Goal: Task Accomplishment & Management: Use online tool/utility

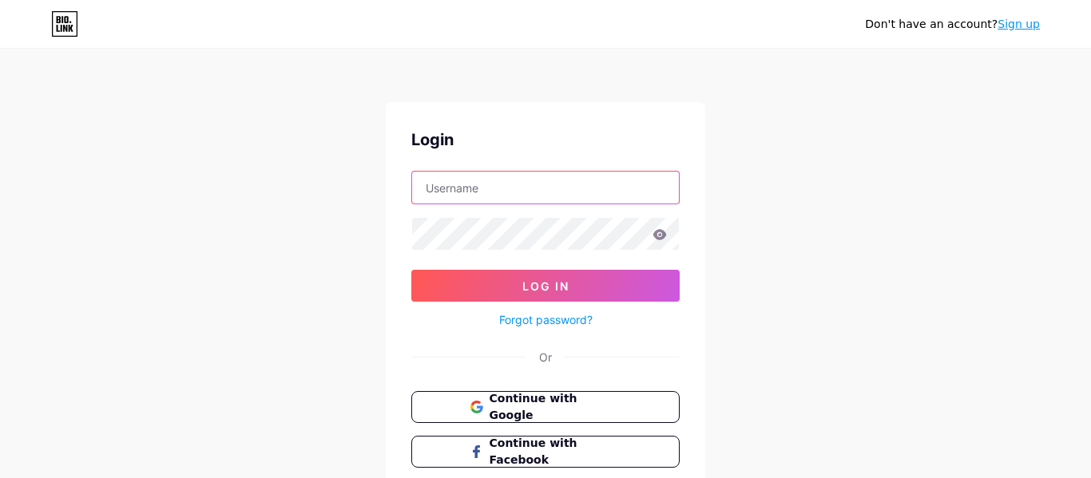
type input "lekes"
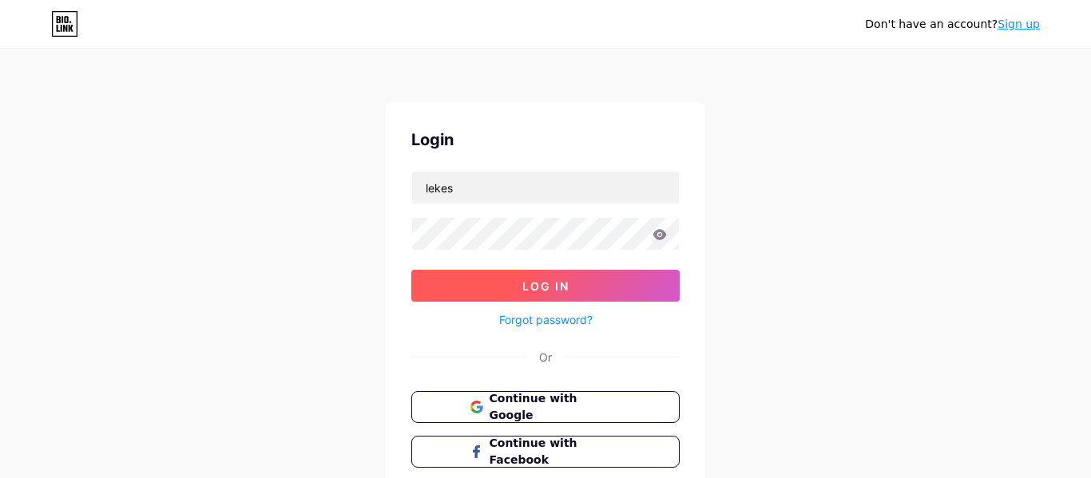
click at [619, 295] on button "Log In" at bounding box center [545, 286] width 268 height 32
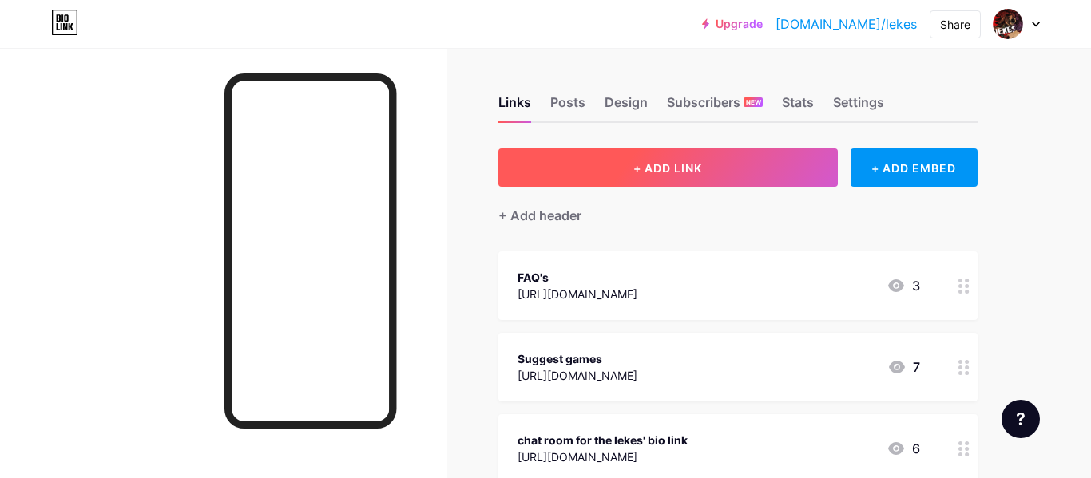
click at [738, 173] on button "+ ADD LINK" at bounding box center [667, 168] width 339 height 38
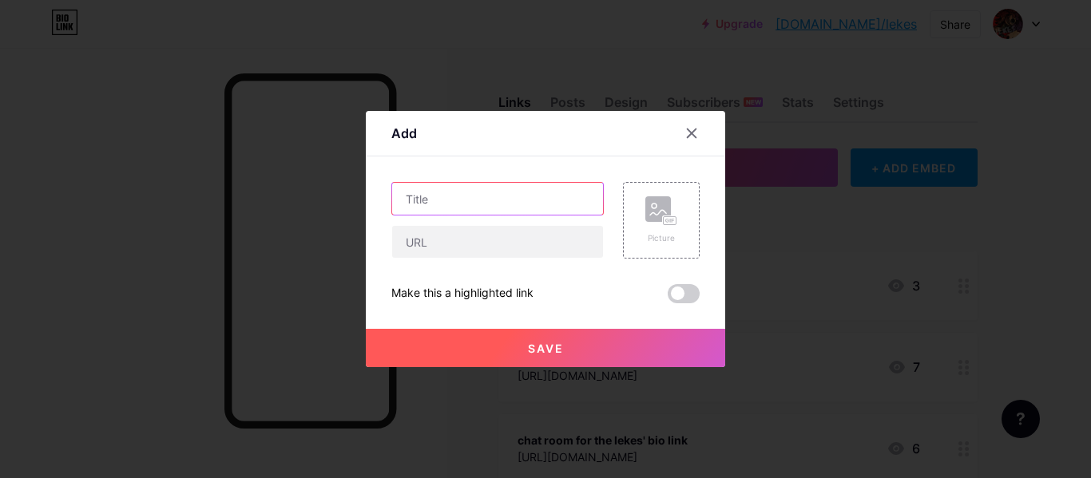
click at [507, 197] on input "text" at bounding box center [497, 199] width 211 height 32
type input "thirtydollar"
click at [482, 199] on input "[DOMAIN_NAME]" at bounding box center [497, 199] width 211 height 32
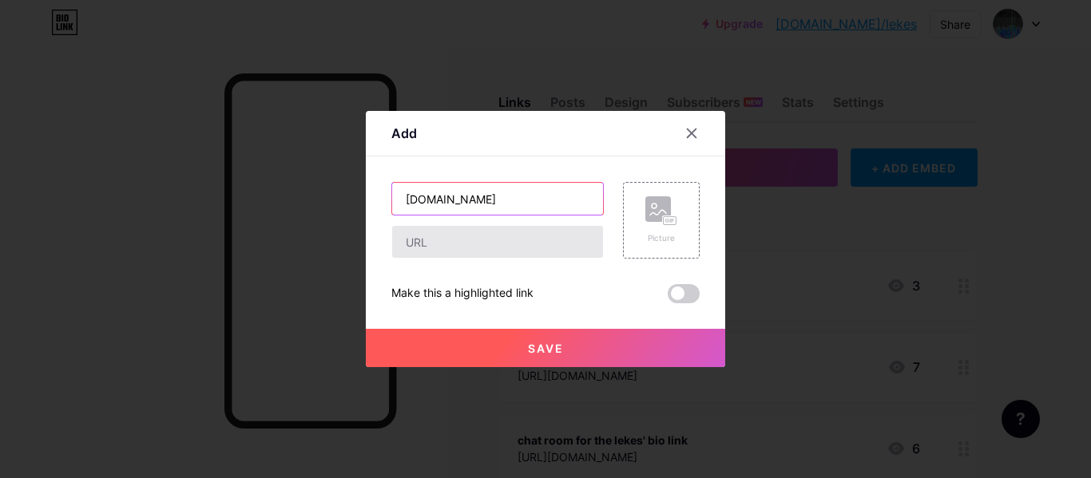
type input "[DOMAIN_NAME]"
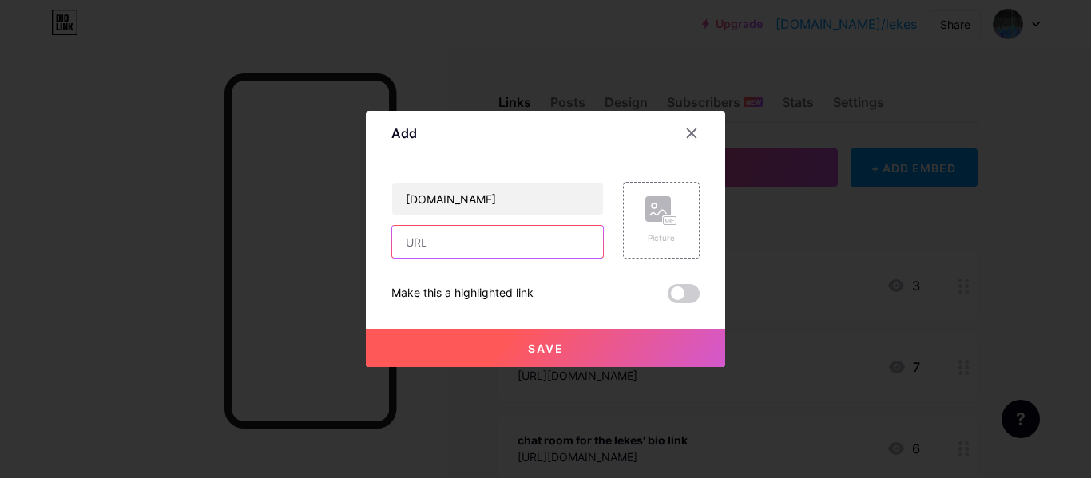
click at [468, 240] on input "text" at bounding box center [497, 242] width 211 height 32
paste input "[DOMAIN_NAME]"
type input "[DOMAIN_NAME]"
click at [500, 352] on button "Save" at bounding box center [545, 348] width 359 height 38
